Goal: Task Accomplishment & Management: Use online tool/utility

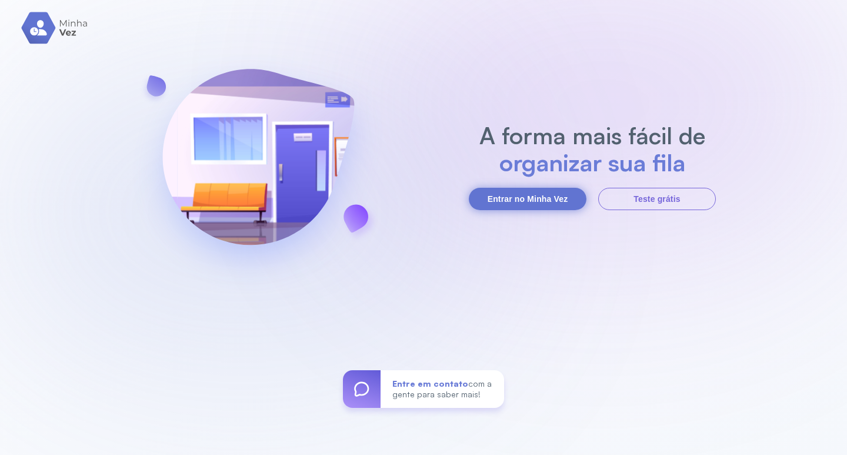
click at [492, 203] on button "Entrar no Minha Vez" at bounding box center [528, 199] width 118 height 22
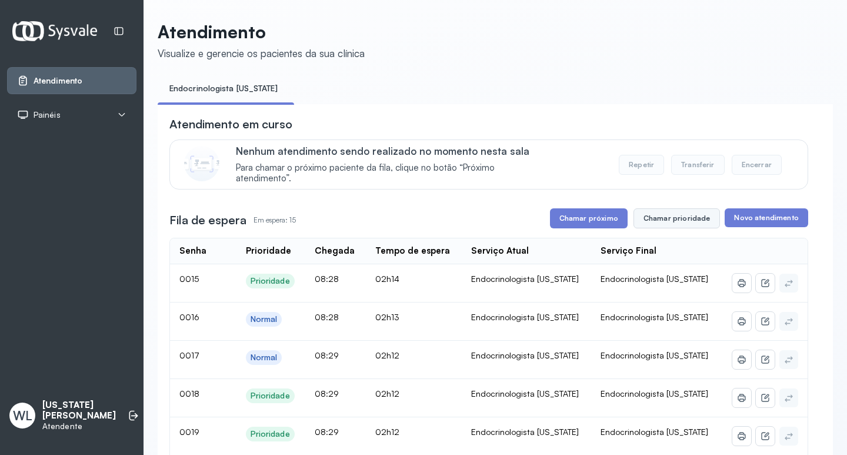
click at [668, 225] on button "Chamar prioridade" at bounding box center [677, 218] width 87 height 20
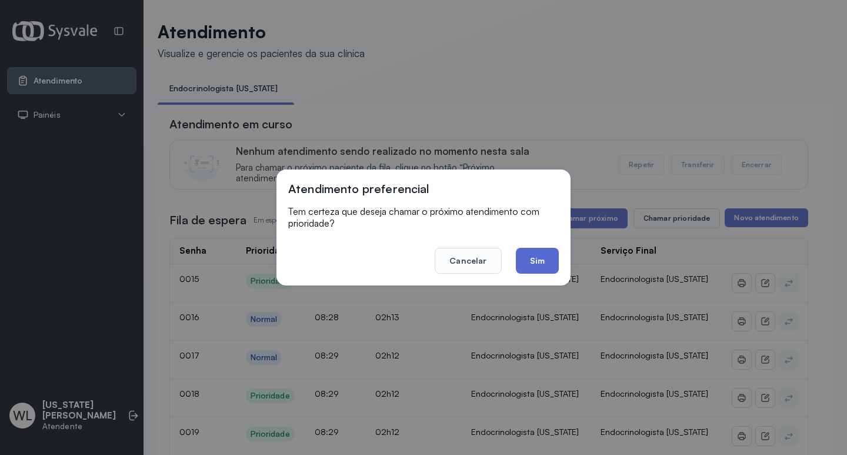
click at [543, 259] on button "Sim" at bounding box center [537, 261] width 43 height 26
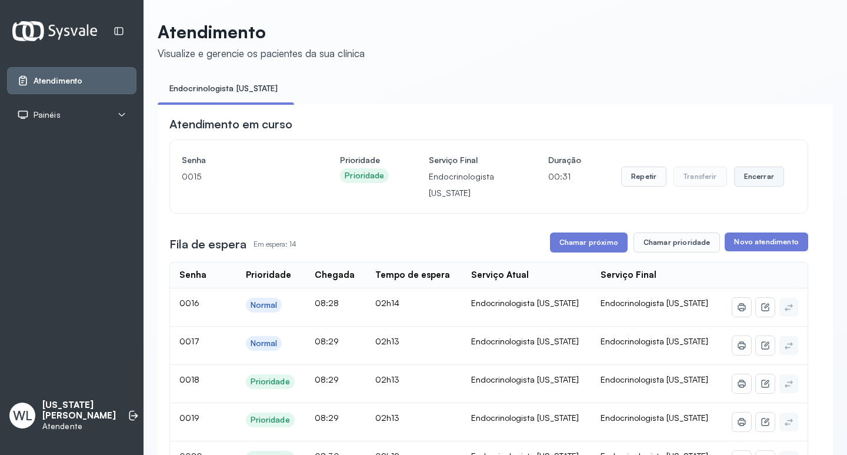
click at [759, 184] on button "Encerrar" at bounding box center [759, 176] width 50 height 20
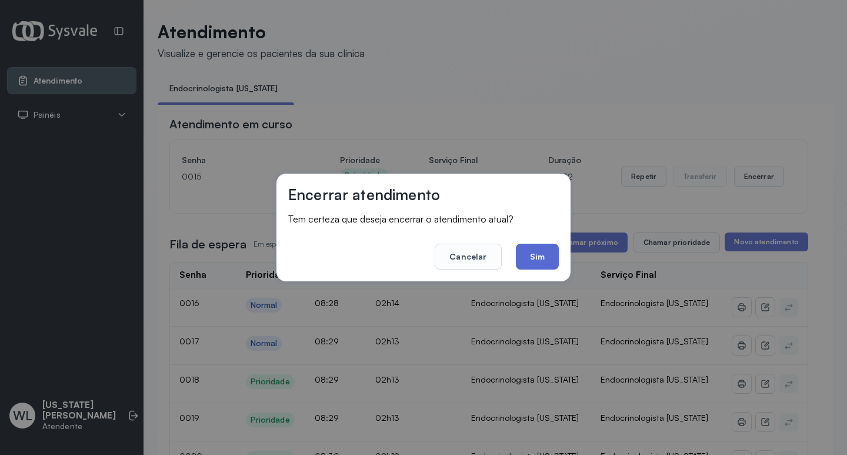
click at [545, 262] on button "Sim" at bounding box center [537, 257] width 43 height 26
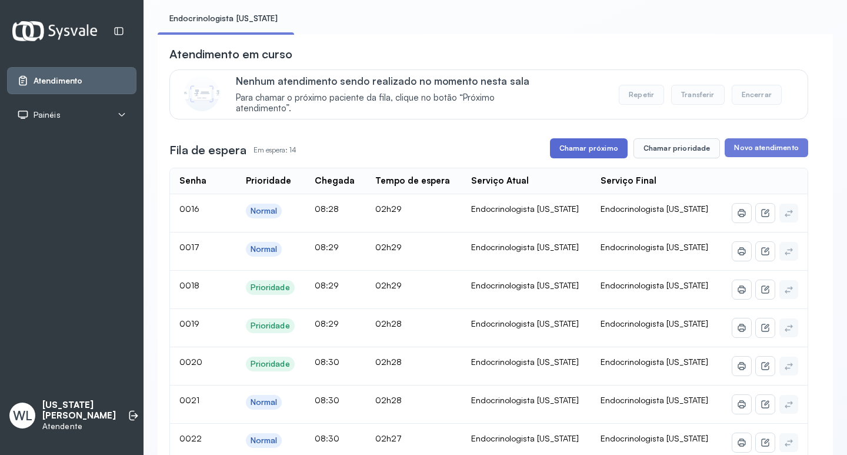
scroll to position [59, 0]
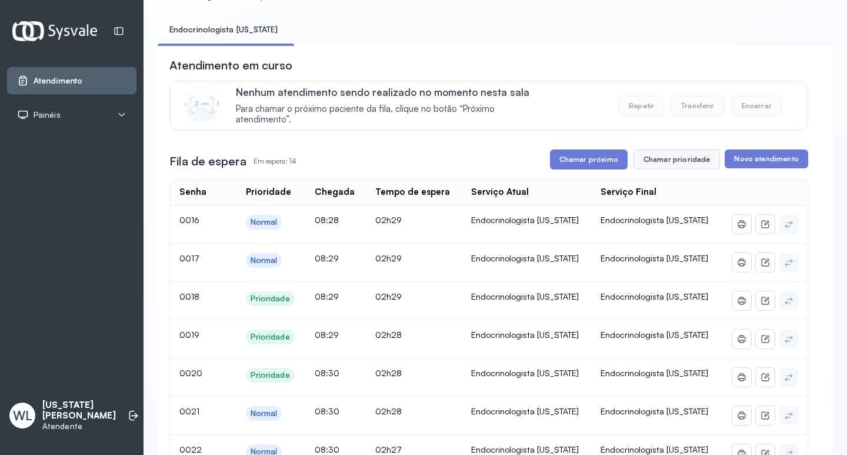
click at [661, 165] on button "Chamar prioridade" at bounding box center [677, 159] width 87 height 20
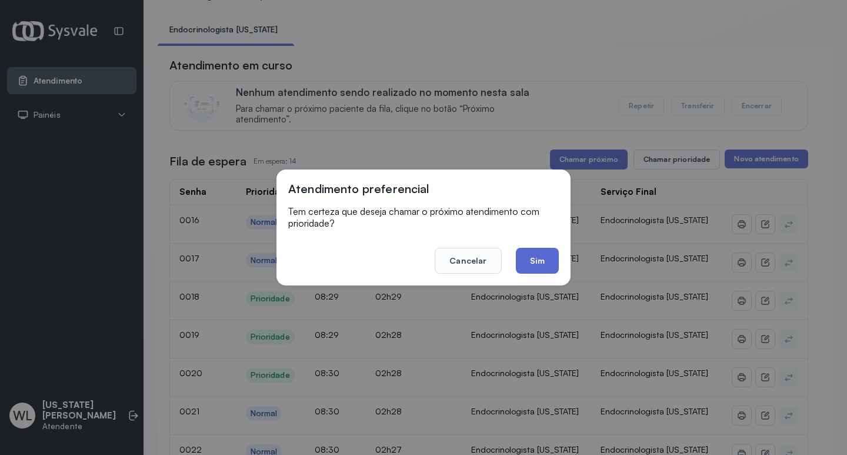
click at [534, 256] on button "Sim" at bounding box center [537, 261] width 43 height 26
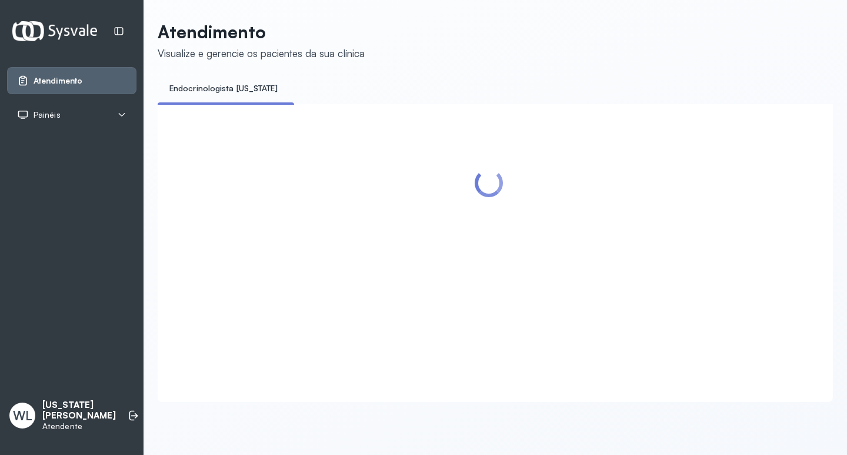
scroll to position [0, 0]
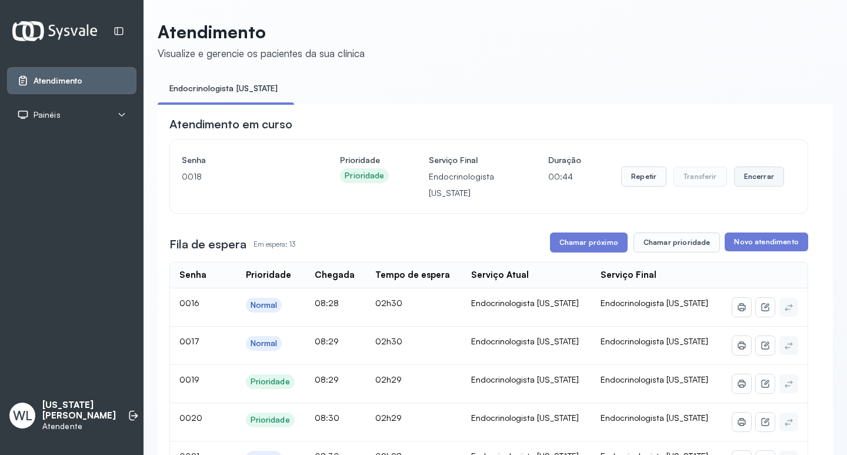
click at [746, 180] on button "Encerrar" at bounding box center [759, 176] width 50 height 20
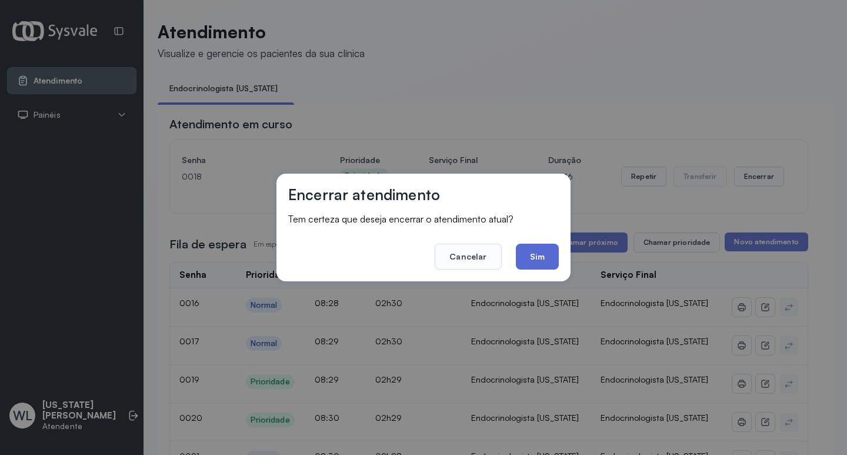
click at [534, 259] on button "Sim" at bounding box center [537, 257] width 43 height 26
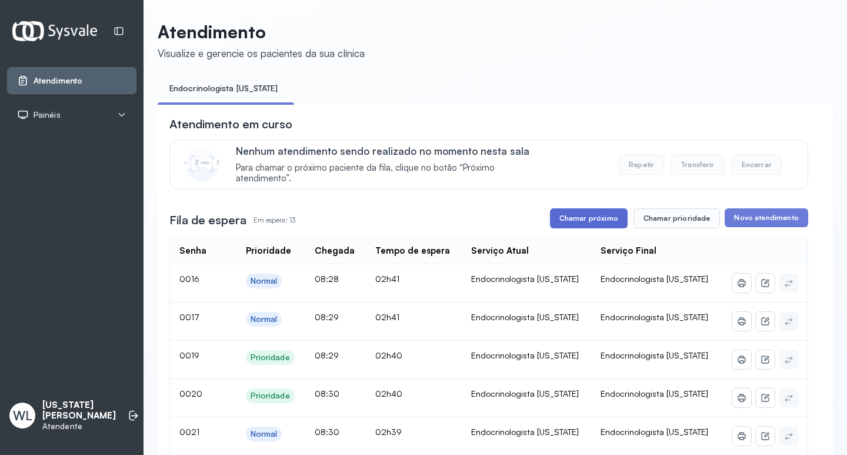
click at [587, 222] on button "Chamar próximo" at bounding box center [589, 218] width 78 height 20
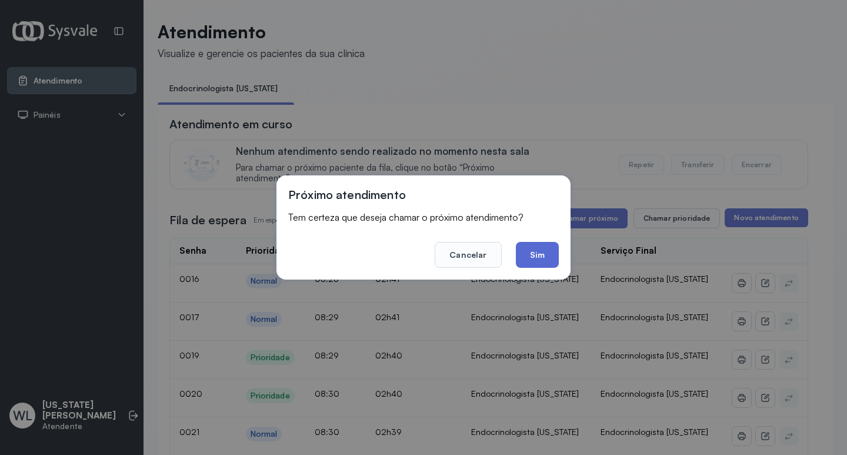
click at [544, 255] on button "Sim" at bounding box center [537, 255] width 43 height 26
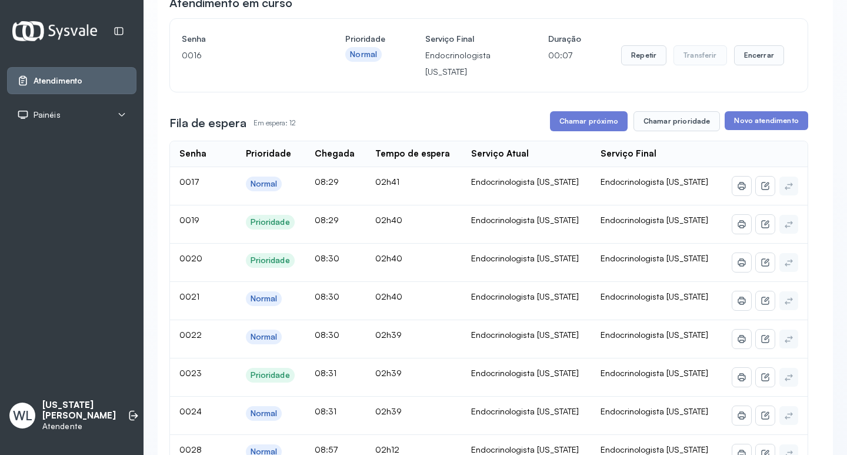
scroll to position [118, 0]
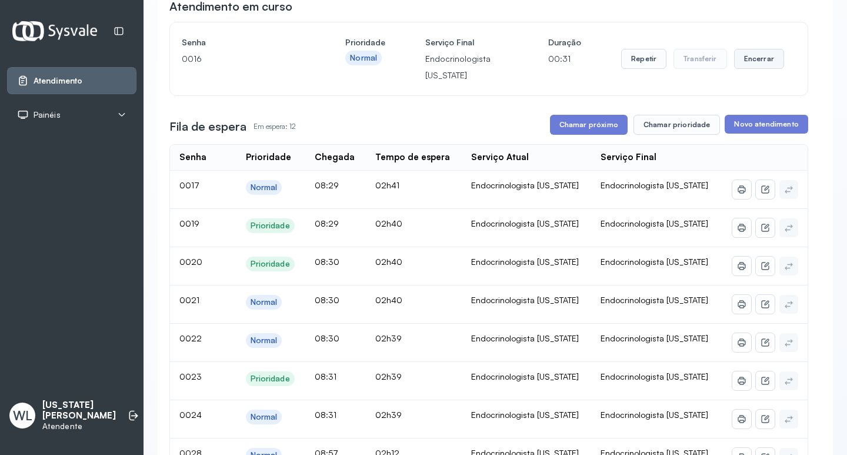
click at [755, 67] on button "Encerrar" at bounding box center [759, 59] width 50 height 20
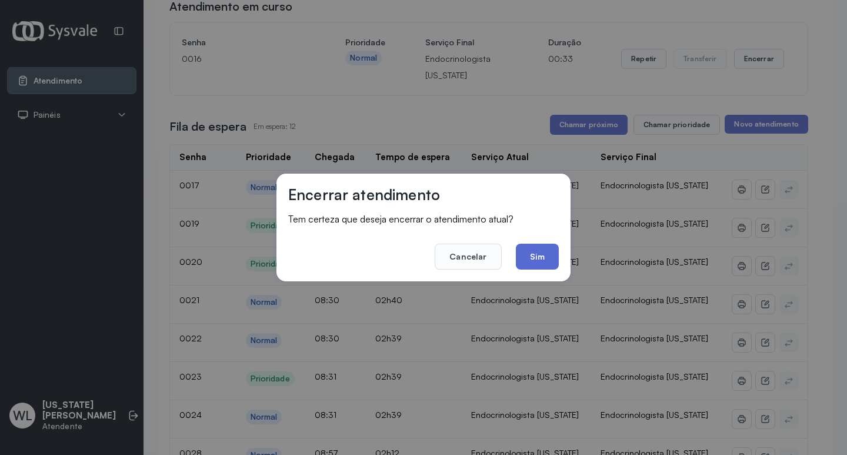
click at [536, 256] on button "Sim" at bounding box center [537, 257] width 43 height 26
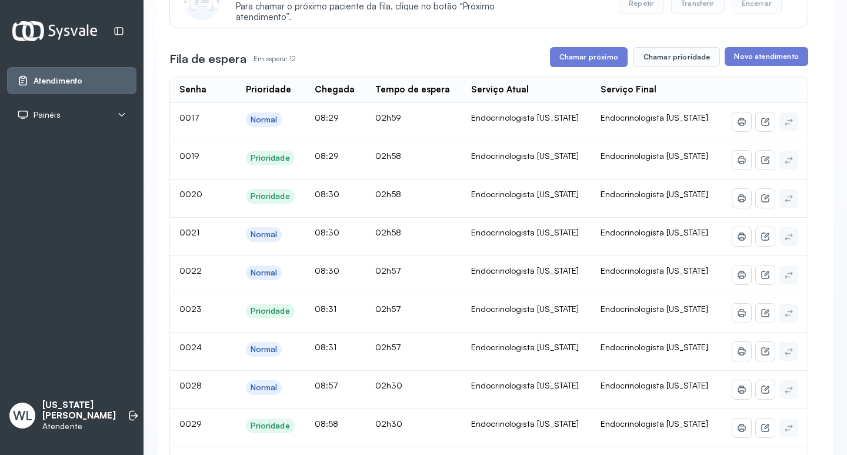
scroll to position [176, 0]
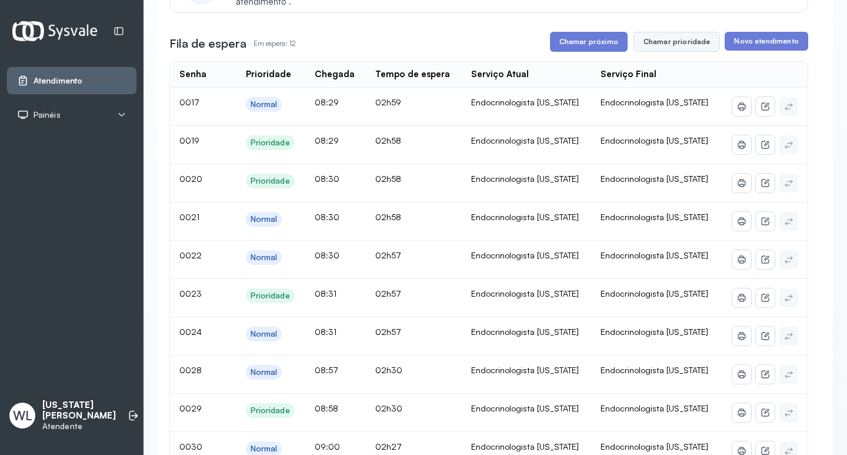
click at [661, 48] on button "Chamar prioridade" at bounding box center [677, 42] width 87 height 20
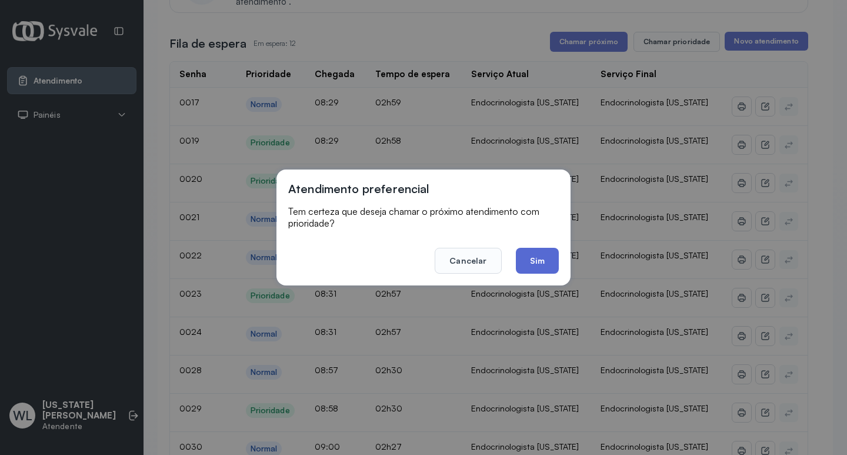
click at [543, 268] on button "Sim" at bounding box center [537, 261] width 43 height 26
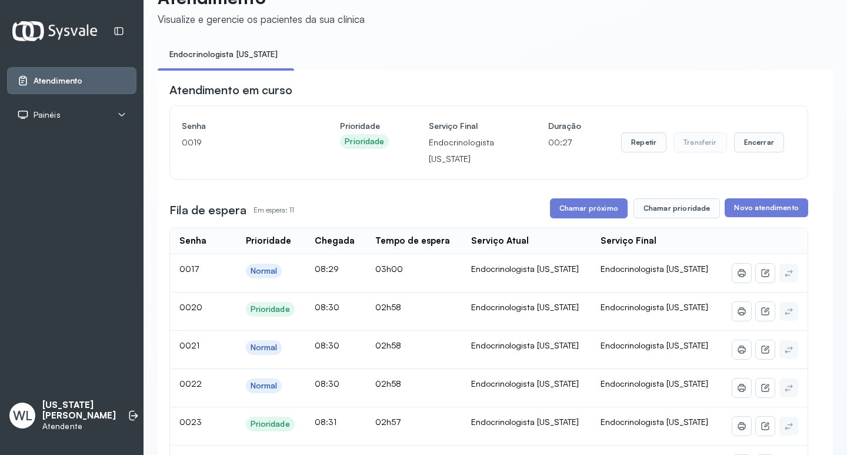
scroll to position [25, 0]
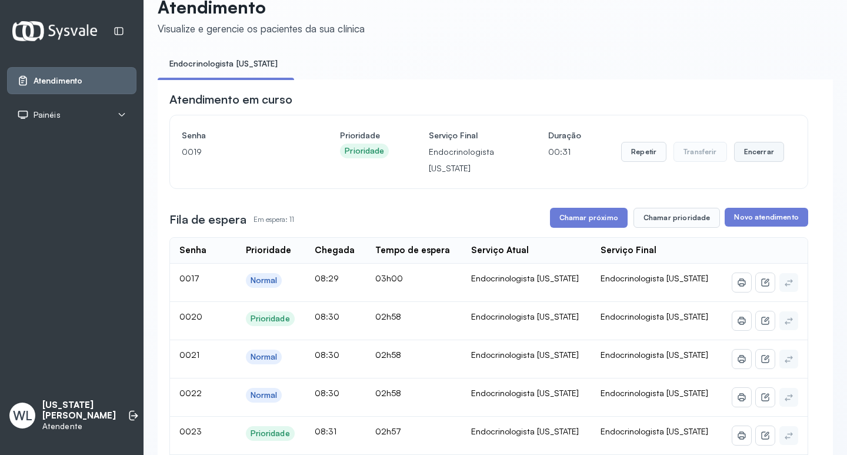
click at [749, 154] on button "Encerrar" at bounding box center [759, 152] width 50 height 20
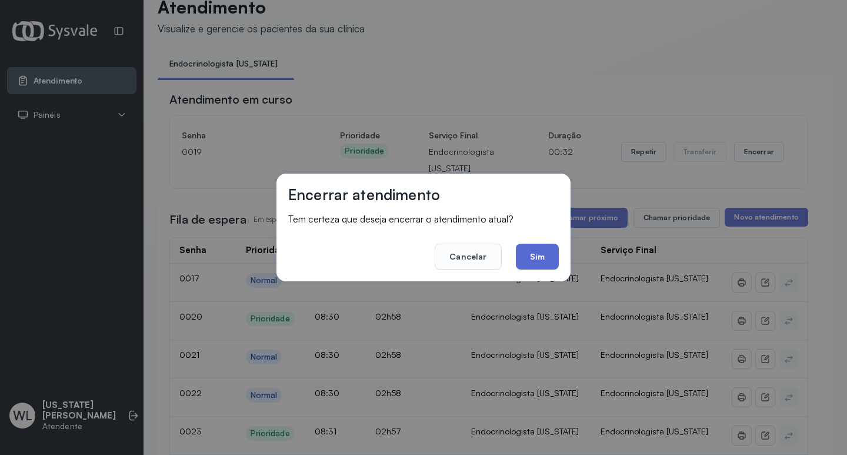
click at [546, 256] on button "Sim" at bounding box center [537, 257] width 43 height 26
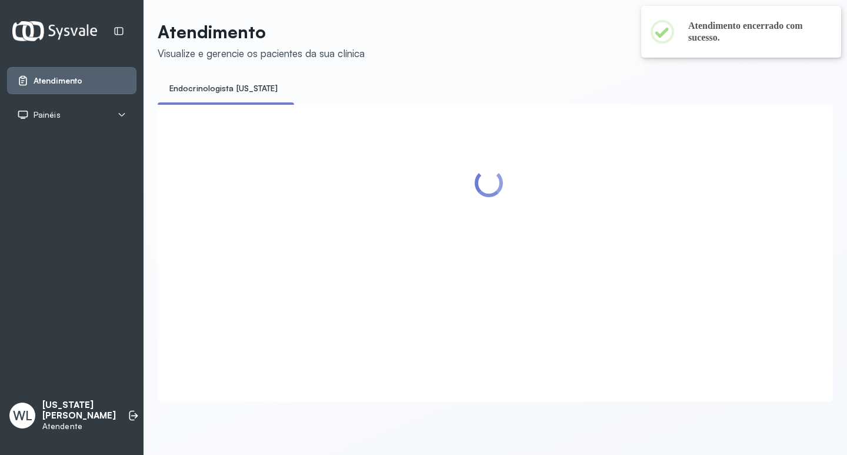
scroll to position [0, 0]
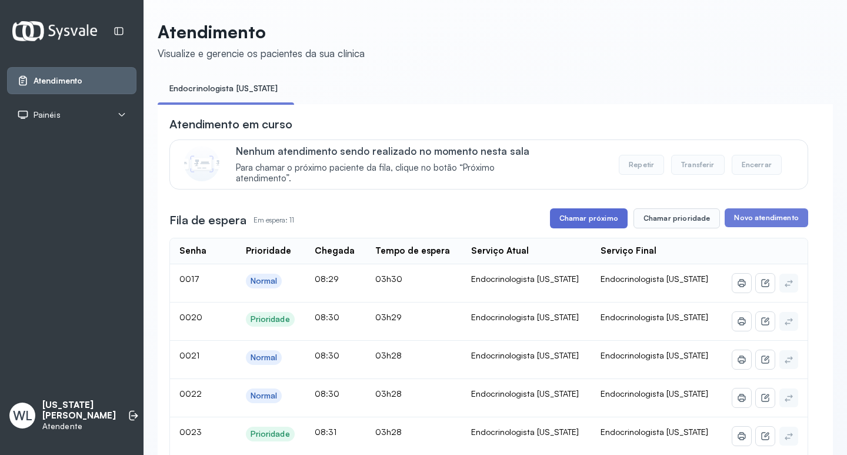
click at [573, 220] on button "Chamar próximo" at bounding box center [589, 218] width 78 height 20
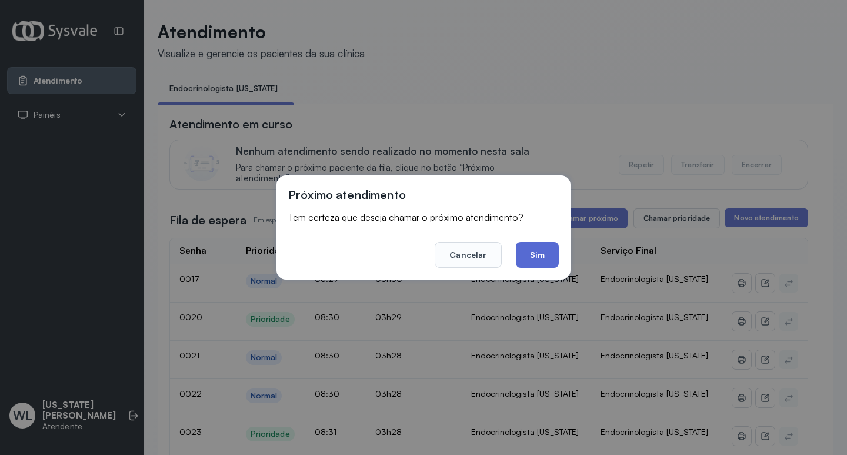
click at [542, 256] on button "Sim" at bounding box center [537, 255] width 43 height 26
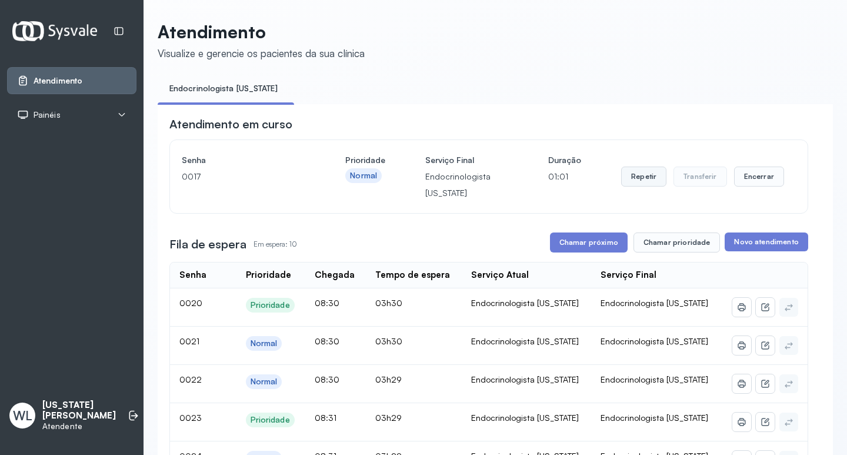
click at [639, 182] on button "Repetir" at bounding box center [643, 176] width 45 height 20
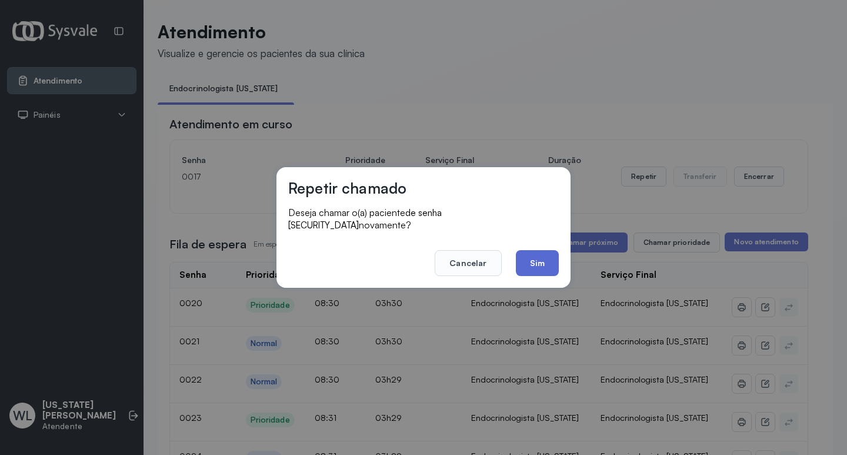
click at [546, 255] on button "Sim" at bounding box center [537, 263] width 43 height 26
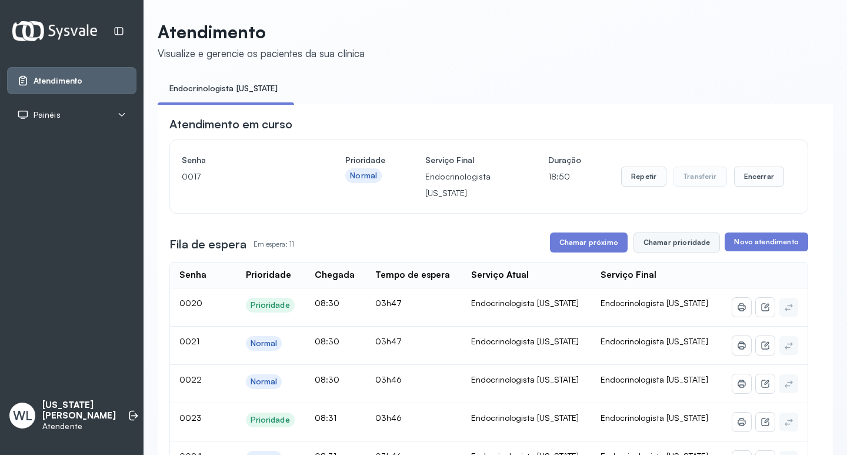
click at [661, 248] on button "Chamar prioridade" at bounding box center [677, 242] width 87 height 20
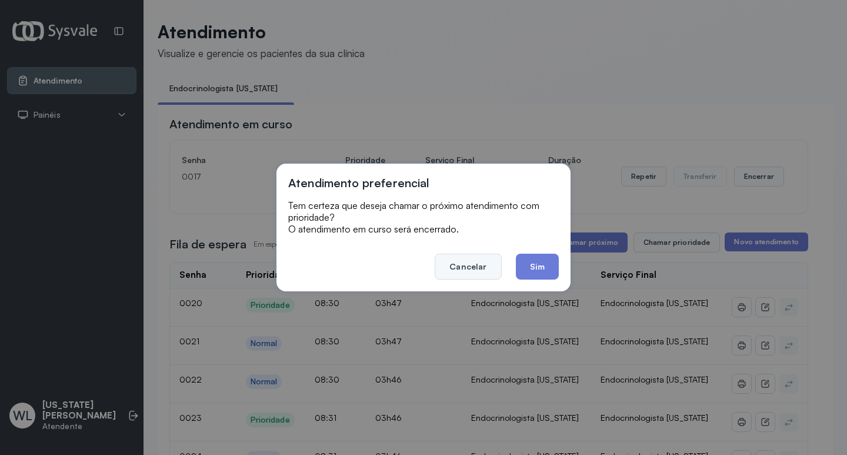
click at [481, 266] on button "Cancelar" at bounding box center [468, 267] width 66 height 26
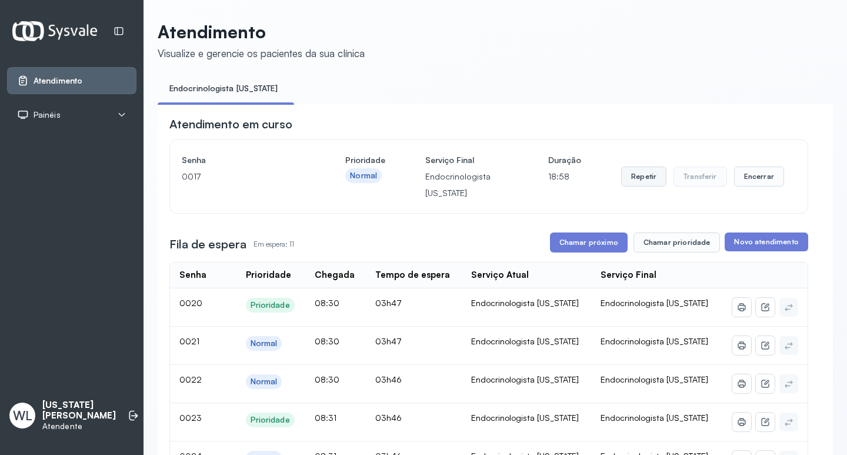
click at [639, 185] on button "Repetir" at bounding box center [643, 176] width 45 height 20
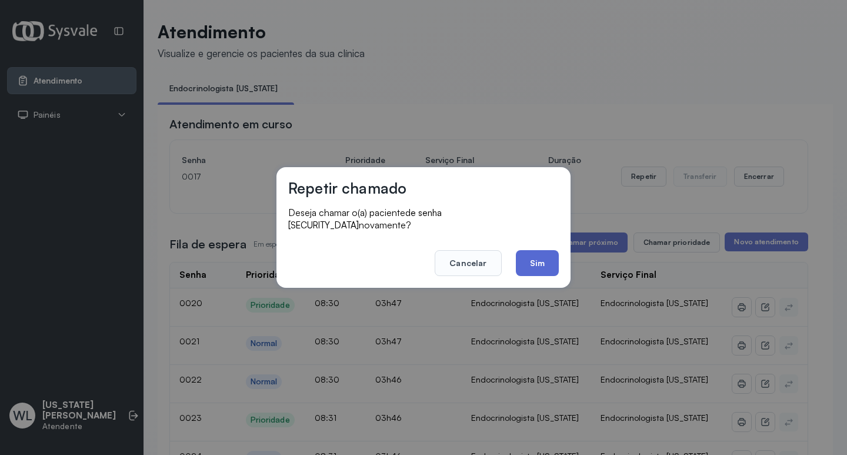
click at [549, 255] on button "Sim" at bounding box center [537, 263] width 43 height 26
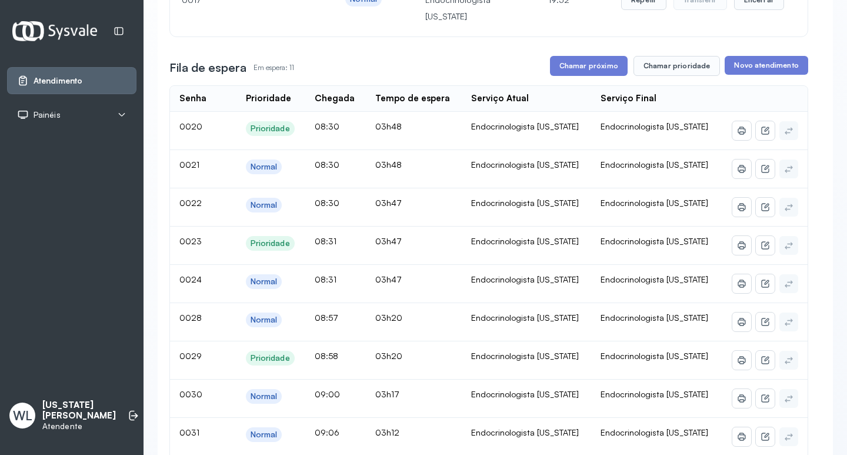
scroll to position [118, 0]
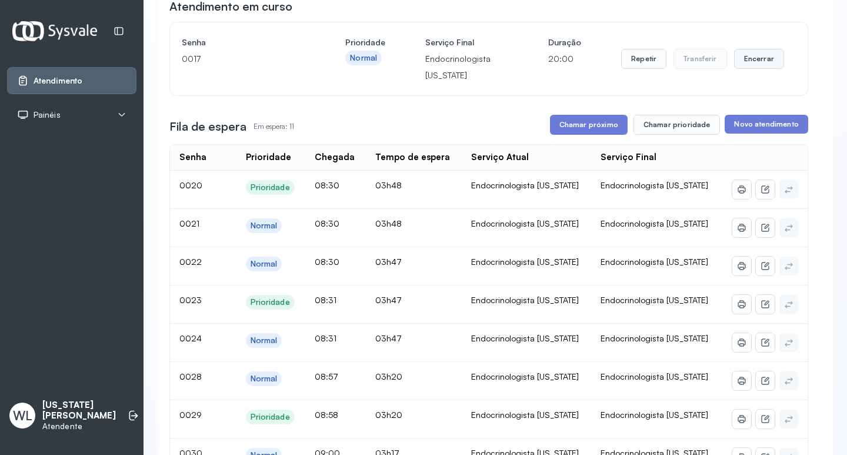
click at [740, 63] on button "Encerrar" at bounding box center [759, 59] width 50 height 20
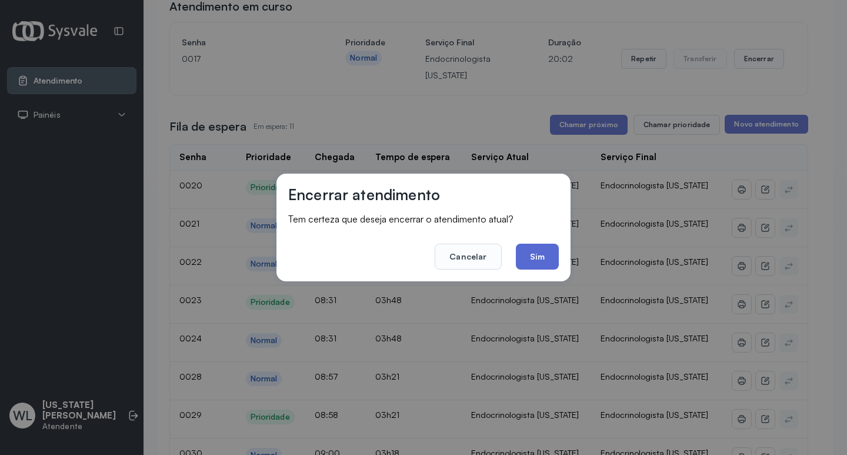
click at [524, 251] on button "Sim" at bounding box center [537, 257] width 43 height 26
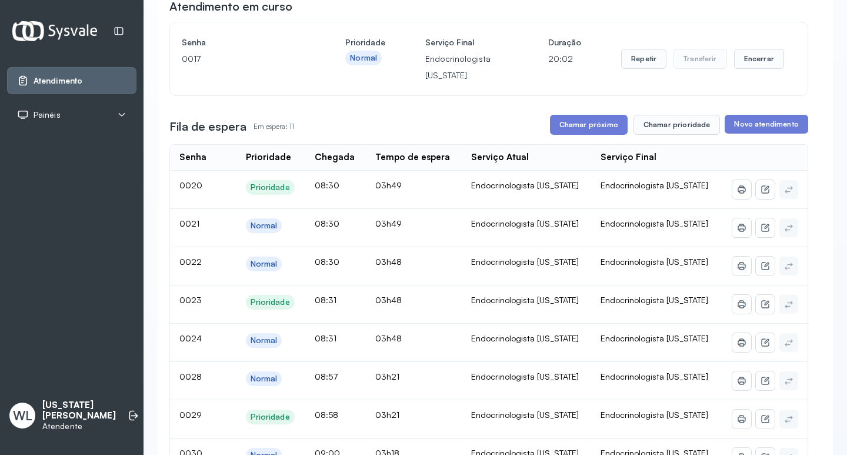
scroll to position [0, 0]
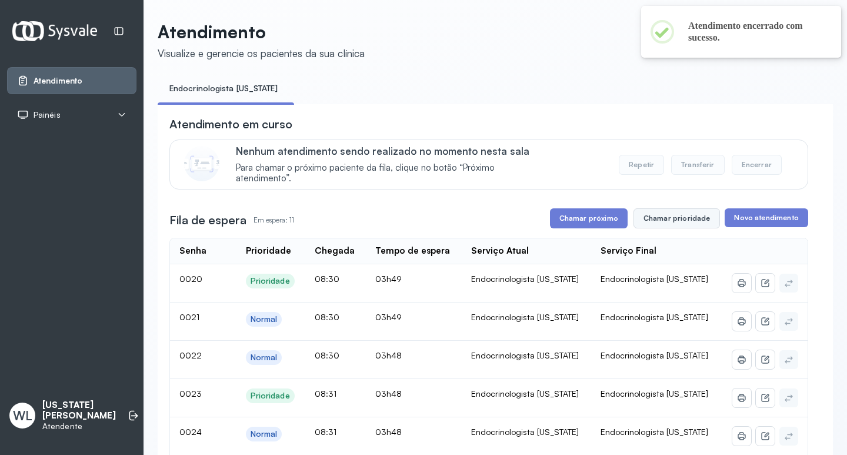
click at [654, 219] on button "Chamar prioridade" at bounding box center [677, 218] width 87 height 20
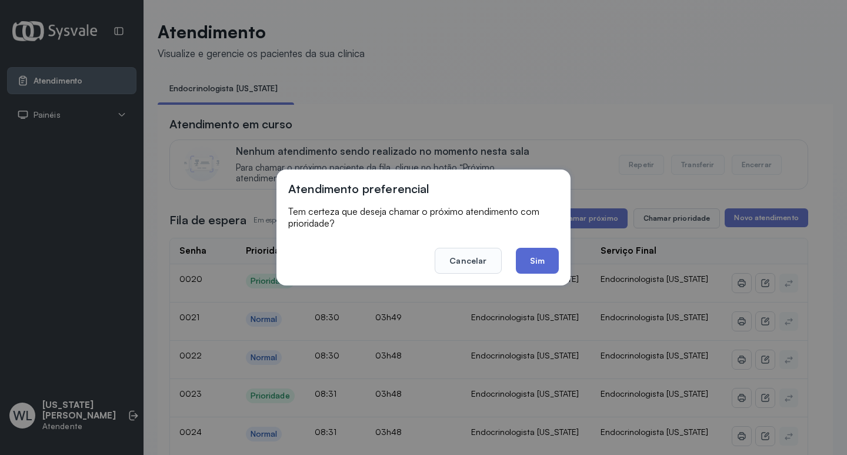
click at [536, 258] on button "Sim" at bounding box center [537, 261] width 43 height 26
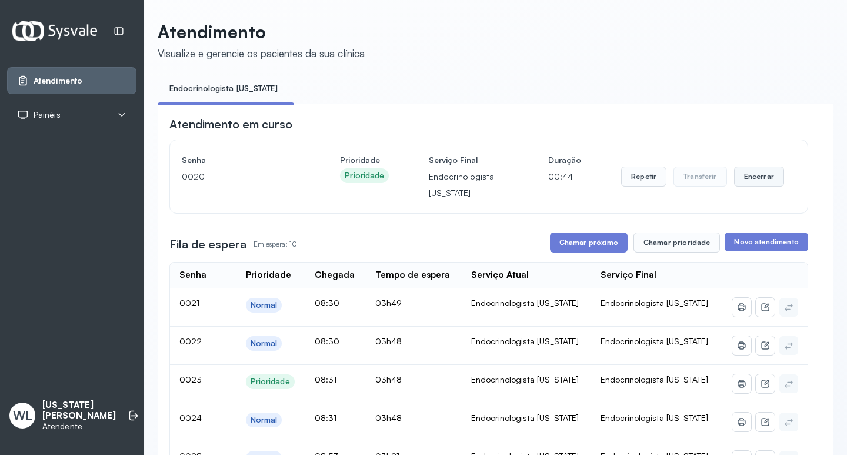
click at [743, 181] on button "Encerrar" at bounding box center [759, 176] width 50 height 20
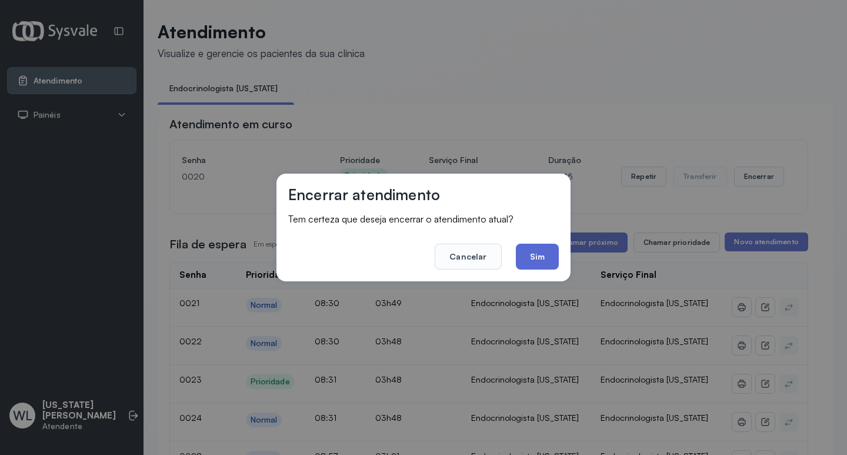
click at [529, 263] on button "Sim" at bounding box center [537, 257] width 43 height 26
